Goal: Task Accomplishment & Management: Manage account settings

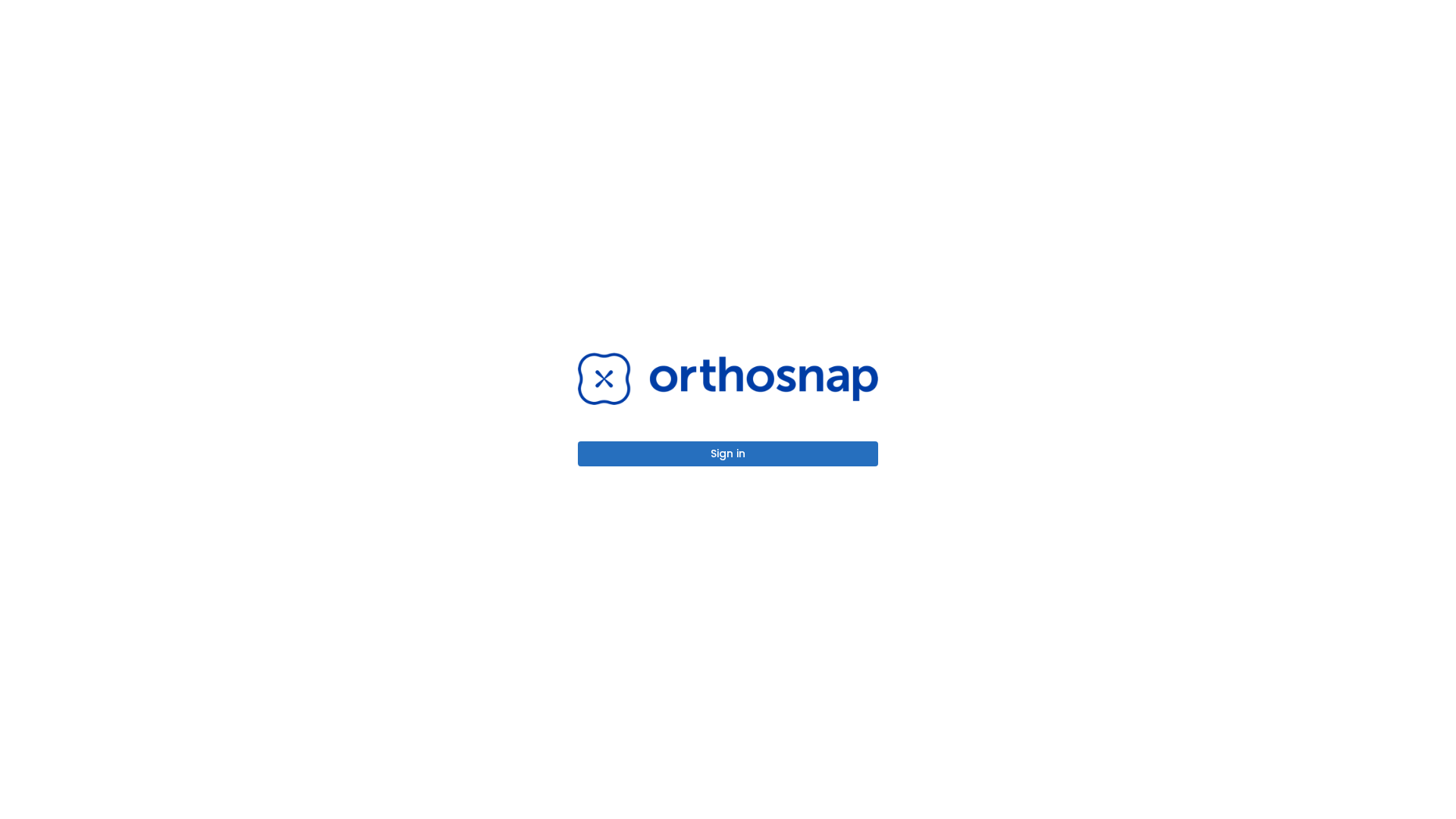
click at [728, 454] on button "Sign in" at bounding box center [728, 453] width 300 height 25
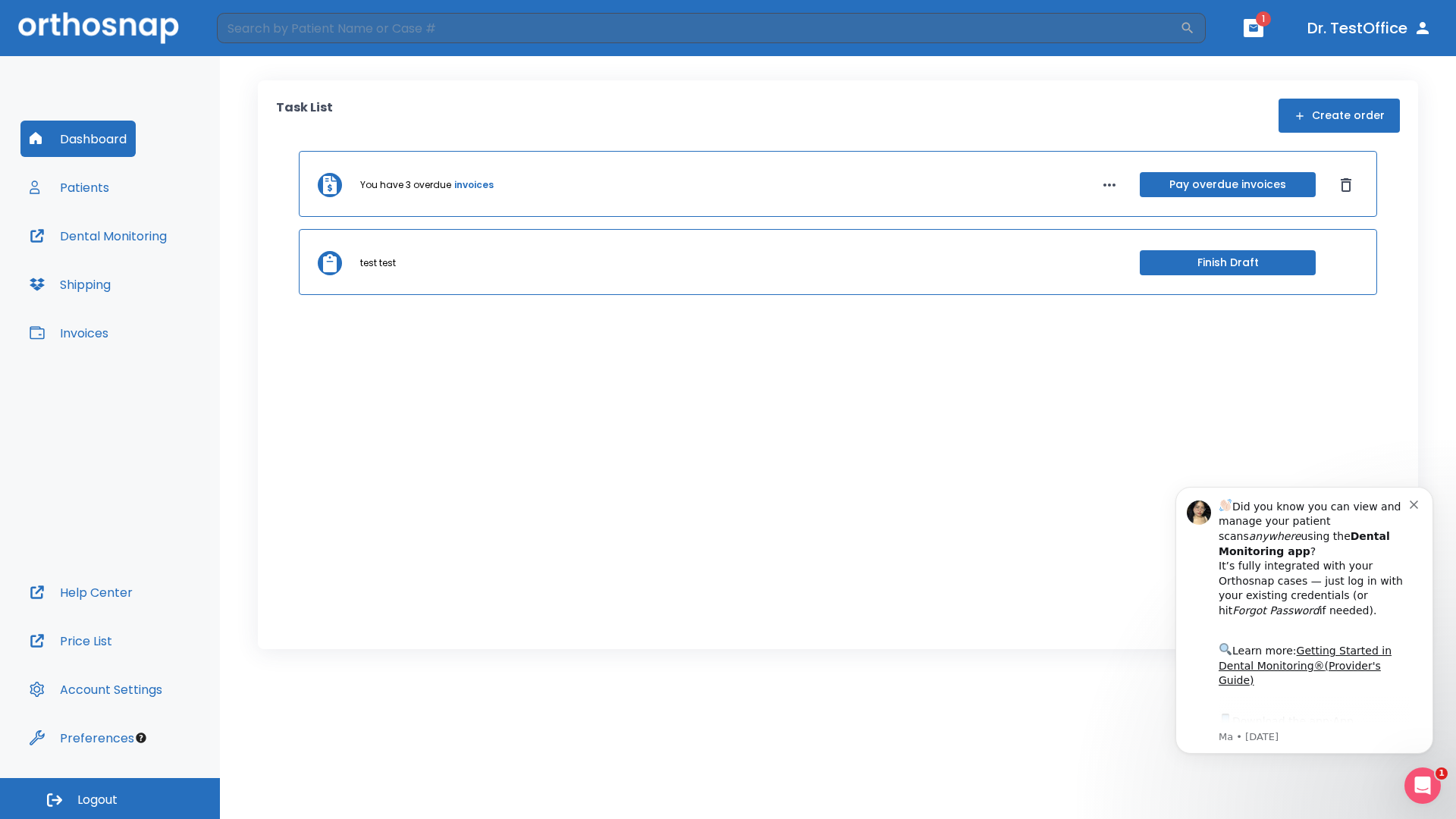
click at [110, 798] on span "Logout" at bounding box center [97, 800] width 40 height 17
